Goal: Information Seeking & Learning: Understand process/instructions

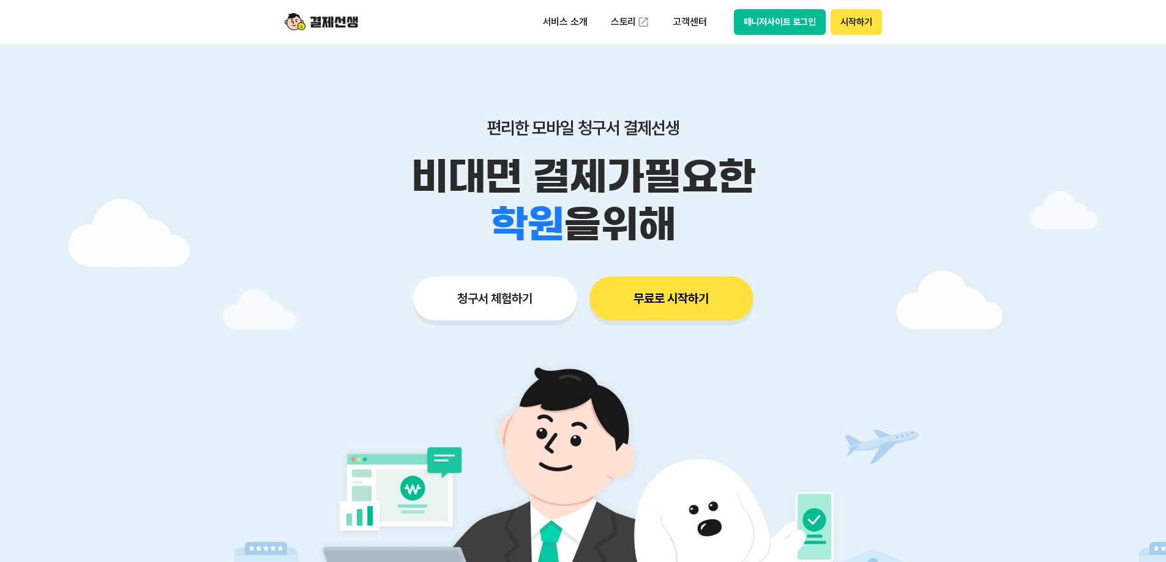
click at [773, 26] on button "매니저사이트 로그인" at bounding box center [780, 22] width 92 height 26
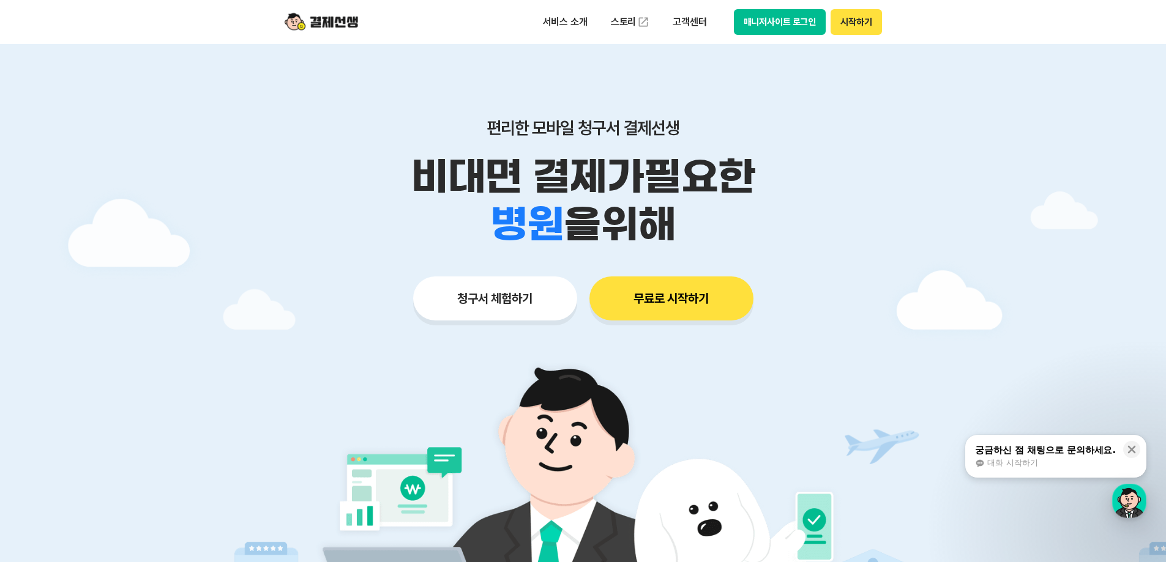
click at [791, 15] on button "매니저사이트 로그인" at bounding box center [780, 22] width 92 height 26
click at [774, 21] on button "매니저사이트 로그인" at bounding box center [780, 22] width 92 height 26
click at [792, 23] on button "매니저사이트 로그인" at bounding box center [780, 22] width 92 height 26
click at [773, 23] on button "매니저사이트 로그인" at bounding box center [780, 22] width 92 height 26
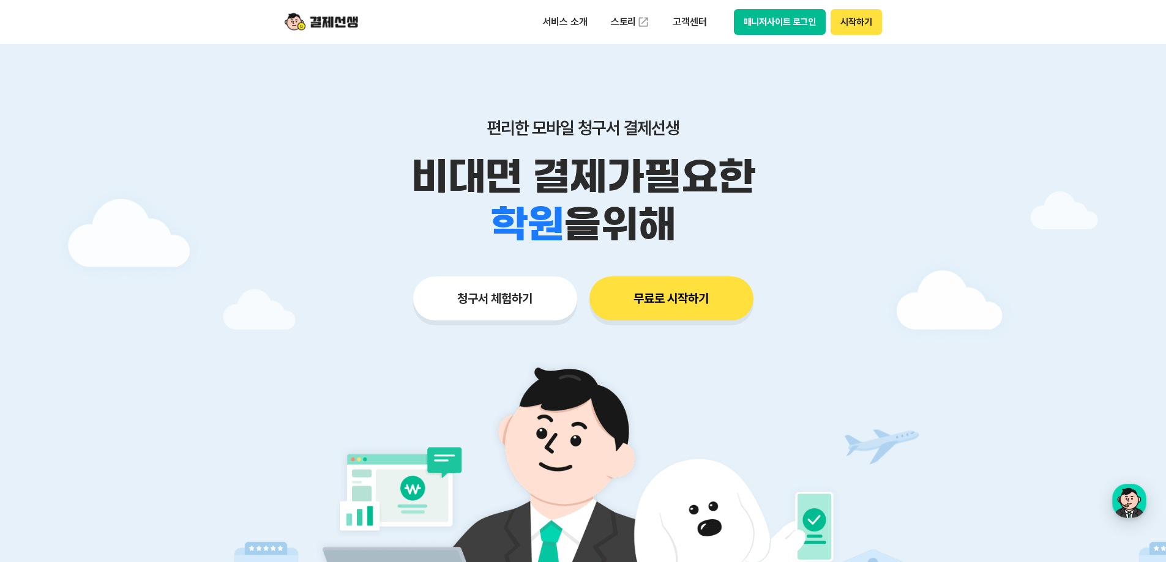
click at [771, 23] on button "매니저사이트 로그인" at bounding box center [780, 22] width 92 height 26
click at [783, 17] on button "매니저사이트 로그인" at bounding box center [780, 22] width 92 height 26
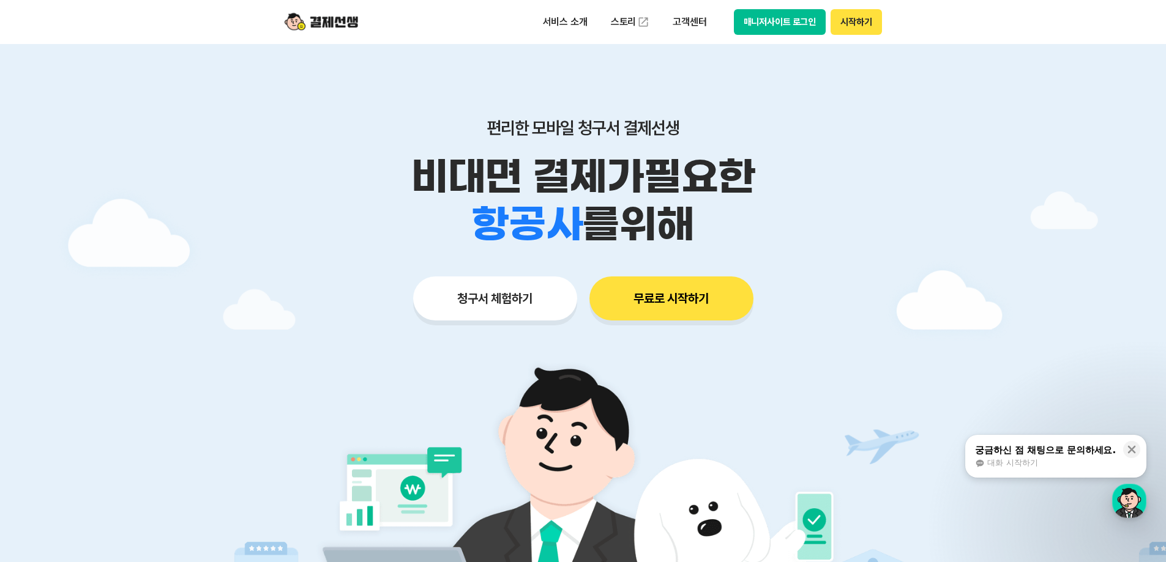
click at [775, 22] on button "매니저사이트 로그인" at bounding box center [780, 22] width 92 height 26
click at [689, 24] on p "고객센터" at bounding box center [689, 22] width 51 height 22
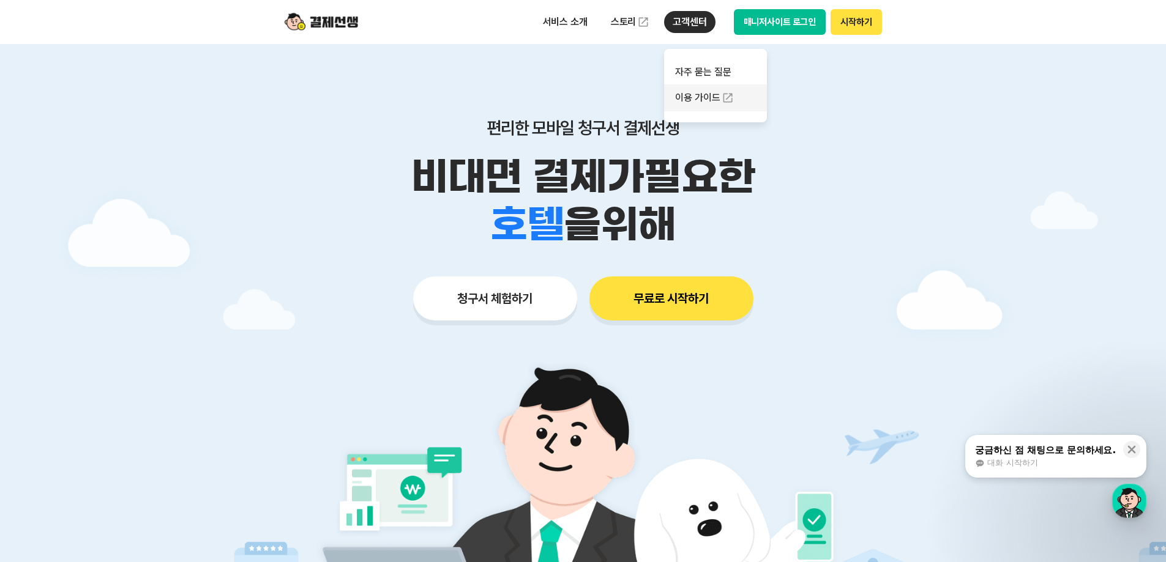
click at [697, 92] on link "이용 가이드" at bounding box center [715, 97] width 103 height 27
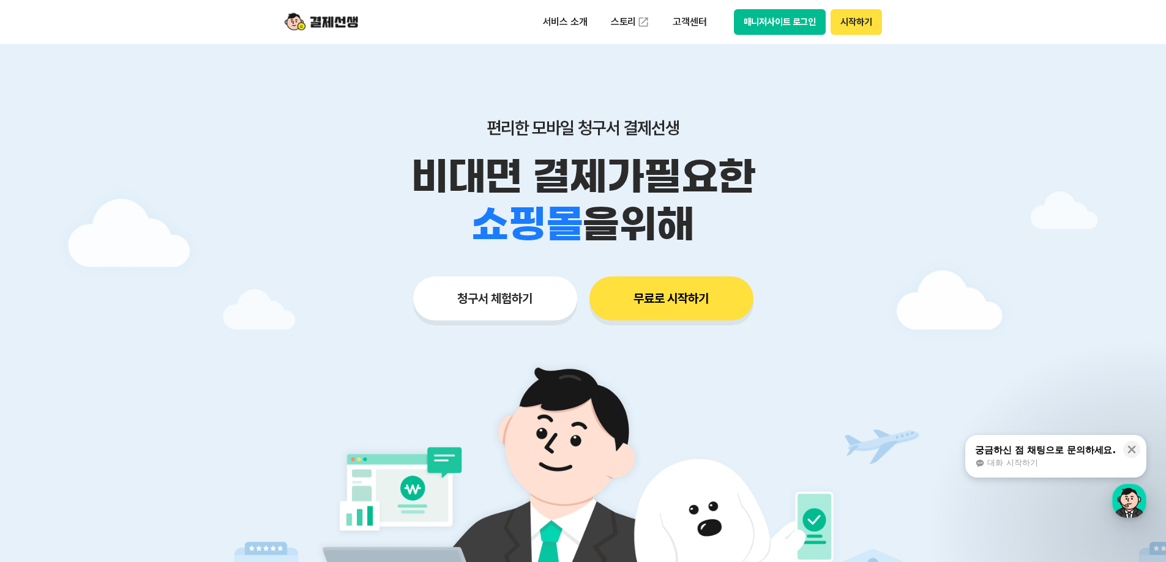
click at [861, 20] on button "시작하기" at bounding box center [855, 22] width 51 height 26
click at [683, 20] on p "고객센터" at bounding box center [689, 22] width 51 height 22
click at [709, 98] on link "이용 가이드" at bounding box center [715, 97] width 103 height 27
click at [1134, 505] on div "button" at bounding box center [1129, 501] width 34 height 34
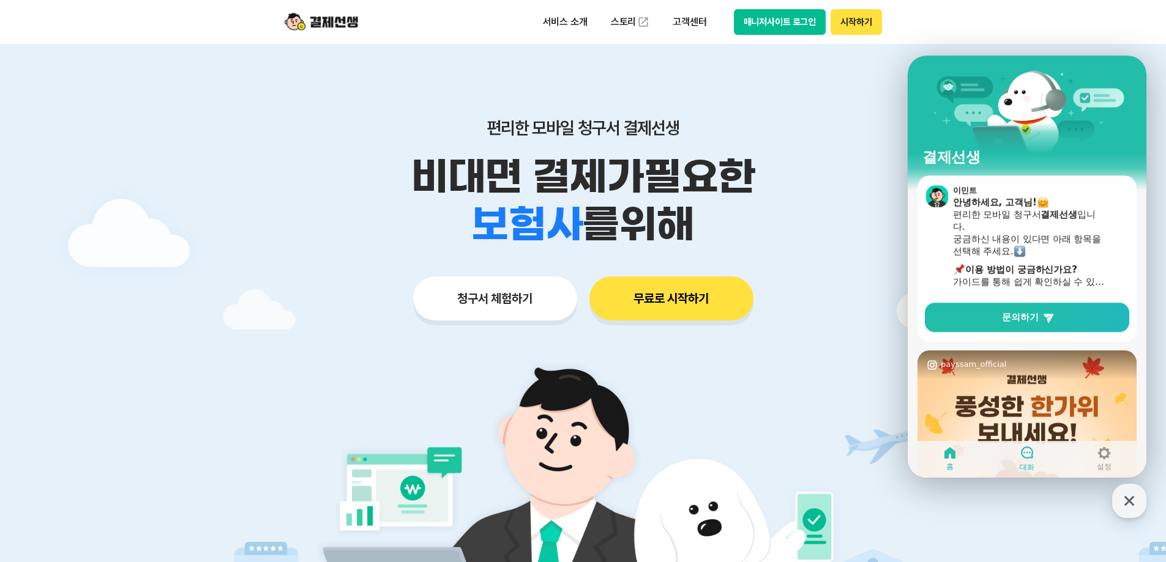
click at [1027, 455] on icon at bounding box center [1027, 453] width 15 height 15
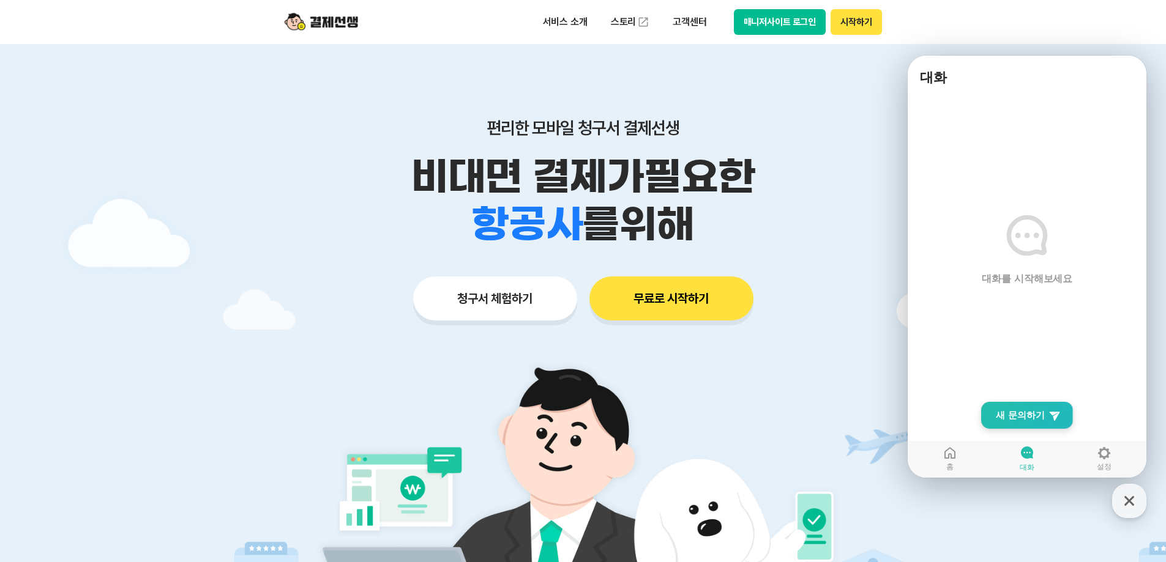
click at [1035, 412] on span "새 문의하기" at bounding box center [1020, 415] width 49 height 12
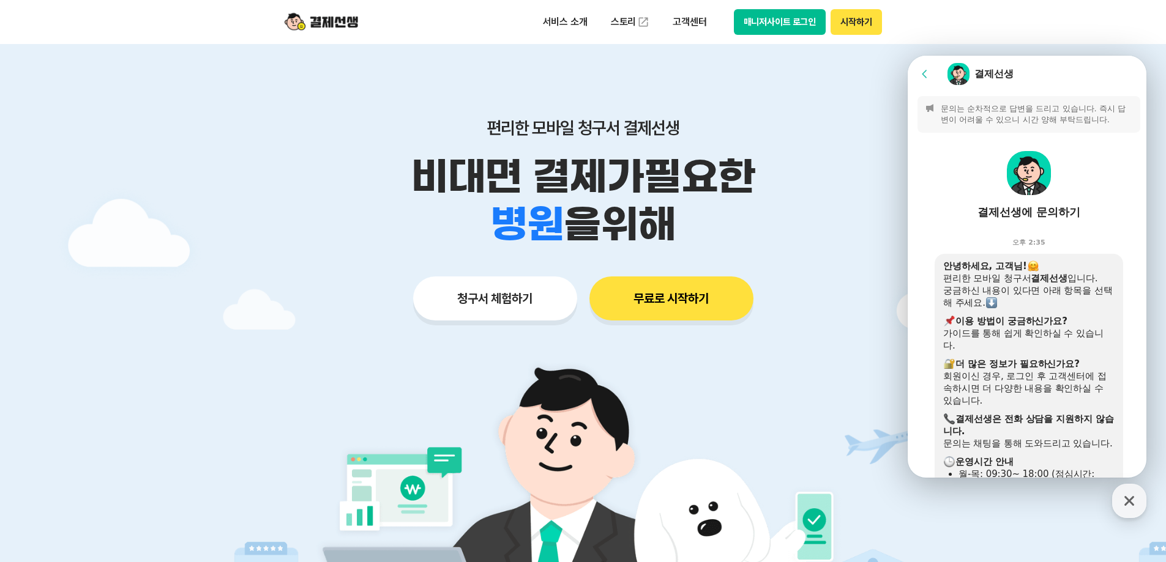
scroll to position [306, 0]
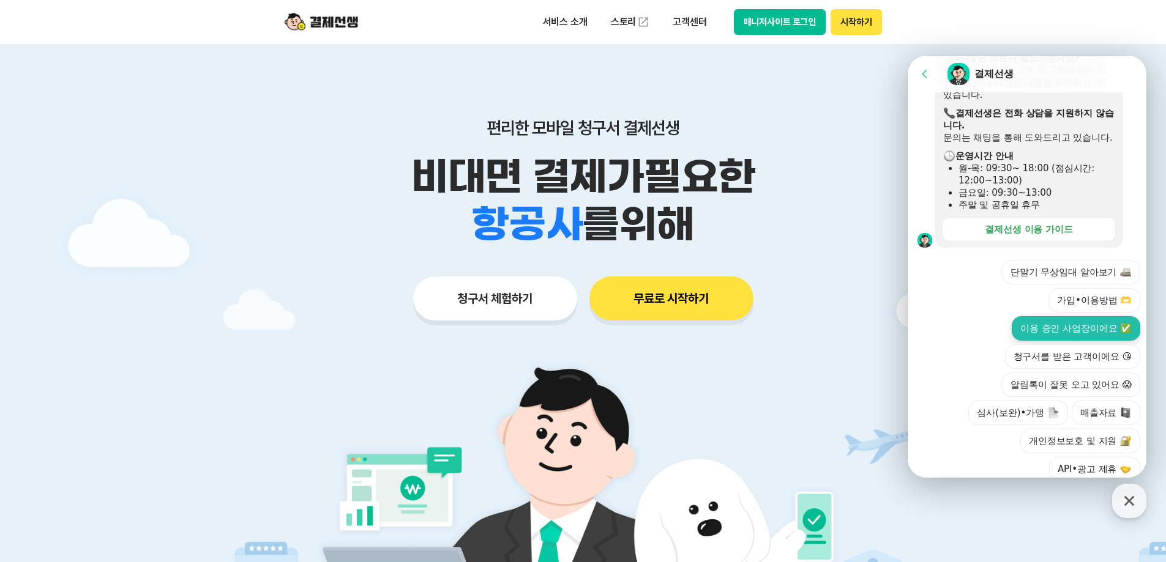
click at [1091, 339] on button "이용 중인 사업장이에요 ✅" at bounding box center [1076, 328] width 129 height 24
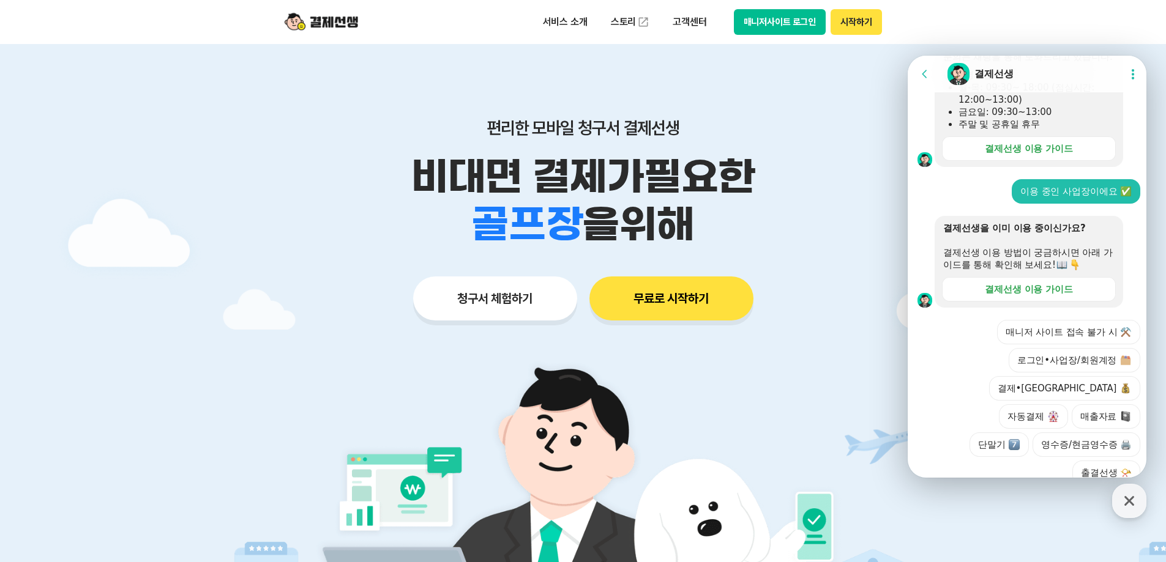
scroll to position [444, 0]
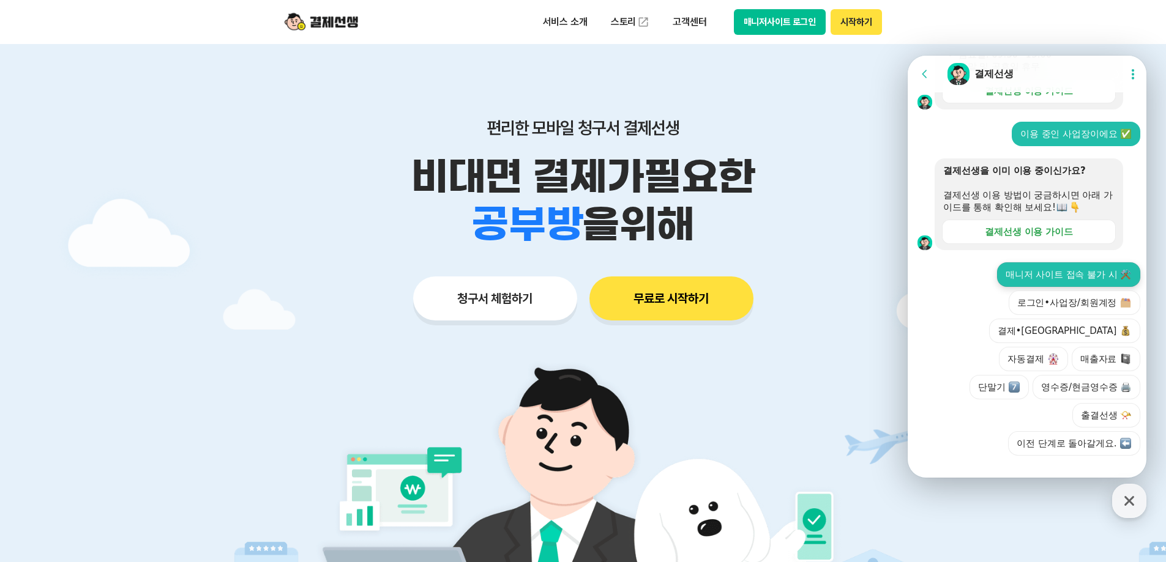
click at [1062, 287] on button "매니저 사이트 접속 불가 시 ⚒️" at bounding box center [1068, 275] width 143 height 24
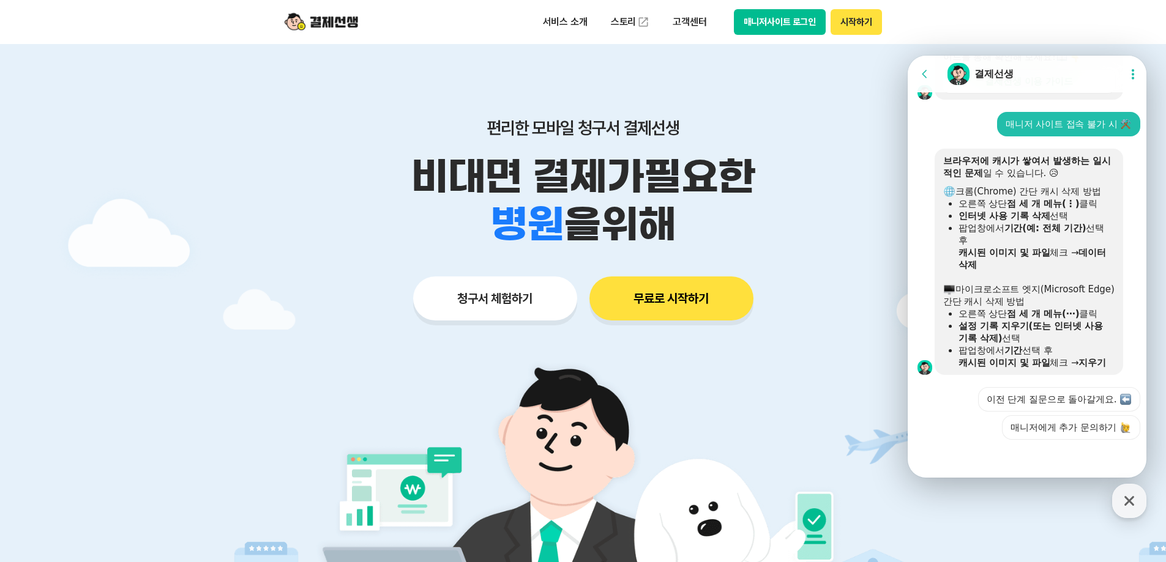
scroll to position [558, 0]
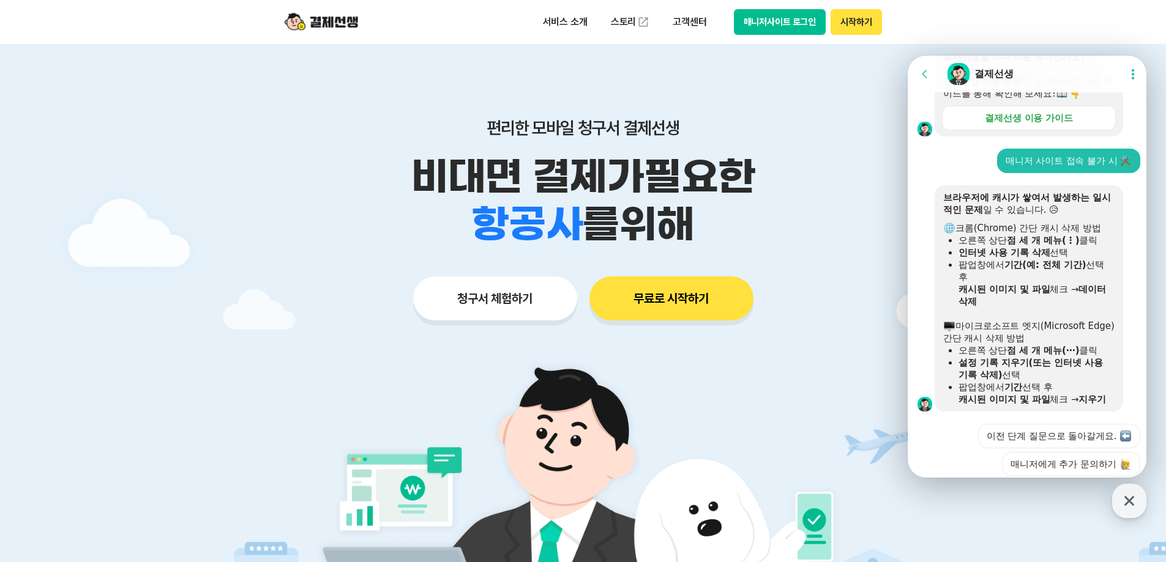
drag, startPoint x: 1139, startPoint y: 1, endPoint x: 759, endPoint y: 61, distance: 384.1
click at [759, 61] on div "편리한 모바일 청구서 결제선생 비대면 결제가 필요한 학원 공부방 호텔 쇼핑몰 병원 배달 보험사 항공사 골프장 를 위해 청구서 체험하기 무료로 …" at bounding box center [583, 195] width 627 height 302
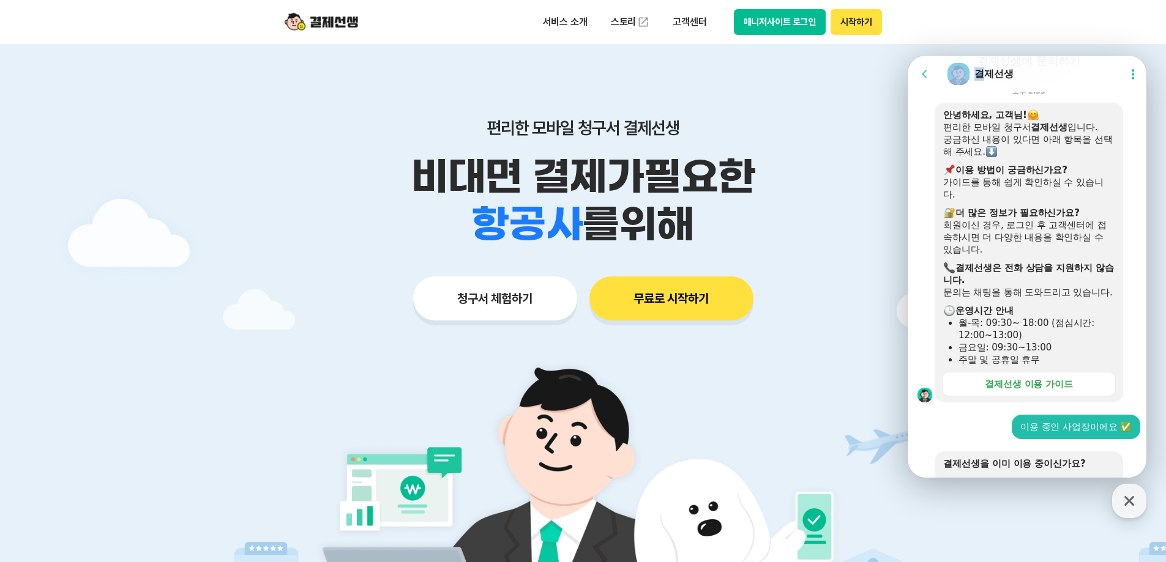
scroll to position [0, 0]
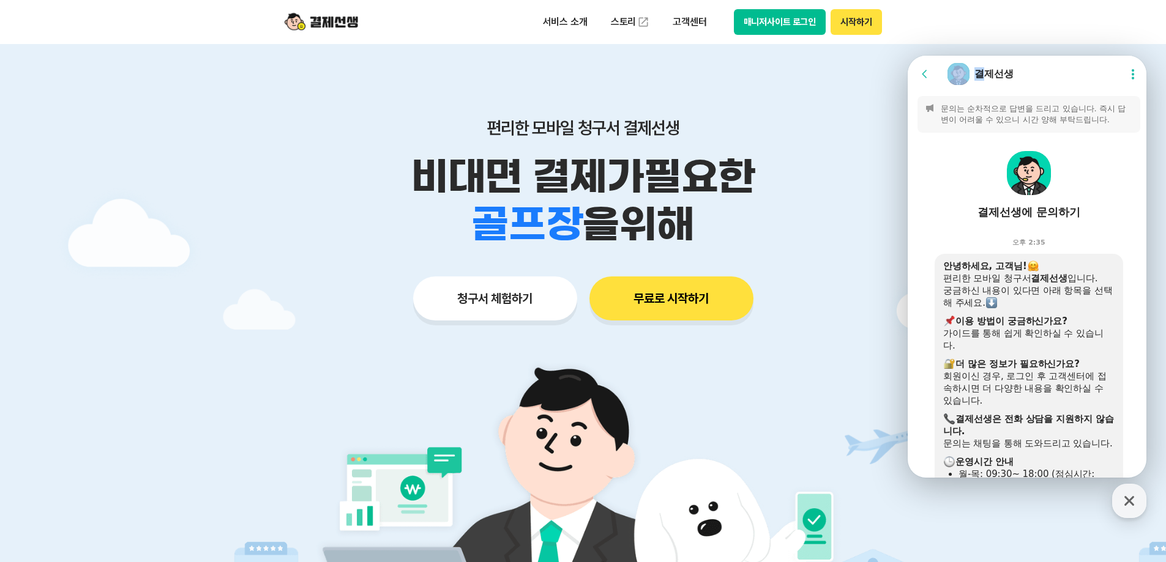
drag, startPoint x: 986, startPoint y: 59, endPoint x: 956, endPoint y: 195, distance: 139.3
click at [908, 56] on html "Go to previous page Chat Room 결제선생 Show userchat action dialog Message List 문의는…" at bounding box center [1027, 56] width 239 height 0
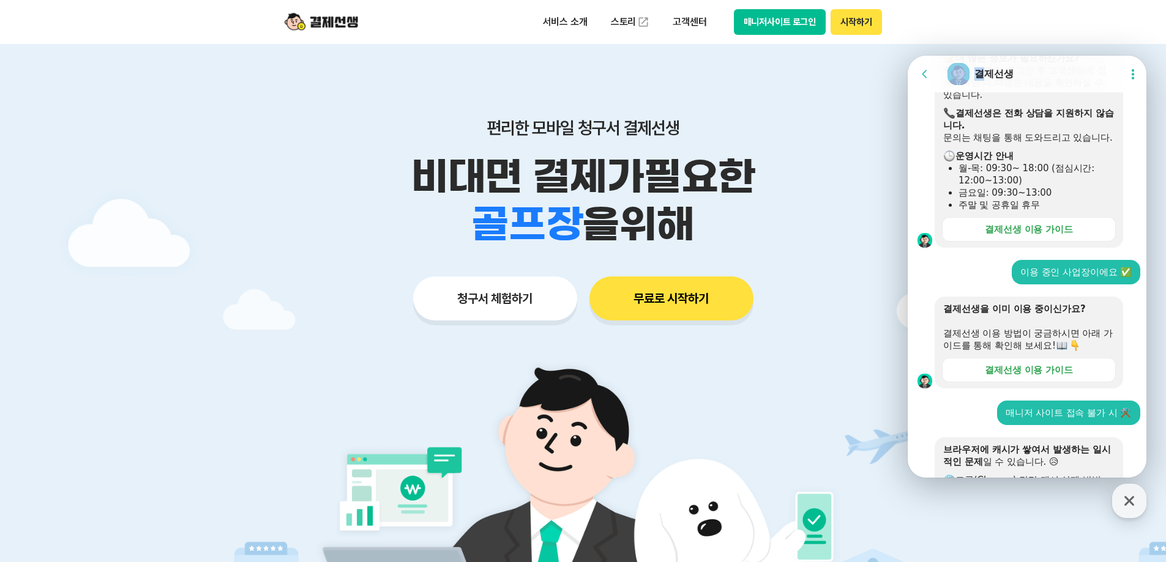
scroll to position [612, 0]
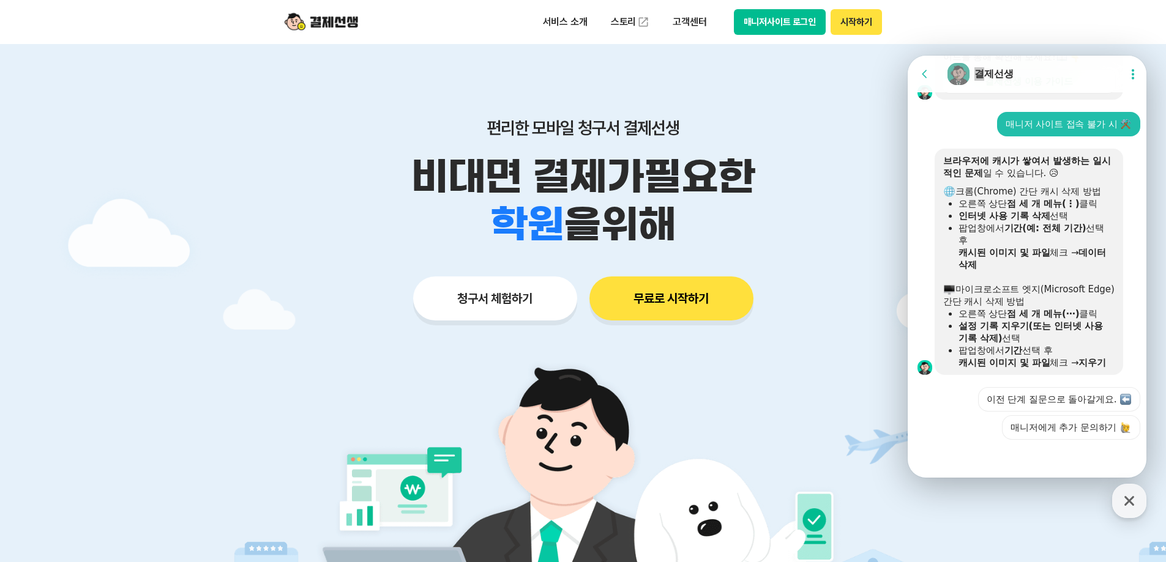
drag, startPoint x: 1143, startPoint y: 1, endPoint x: 264, endPoint y: 166, distance: 893.6
click at [80, 234] on div at bounding box center [583, 367] width 1166 height 646
click at [762, 17] on button "매니저사이트 로그인" at bounding box center [780, 22] width 92 height 26
